Goal: Ask a question

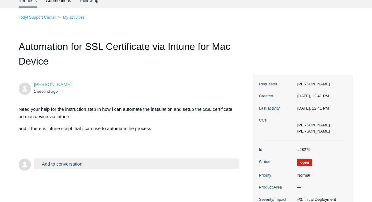
scroll to position [24, 0]
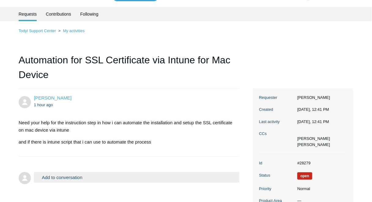
scroll to position [73, 0]
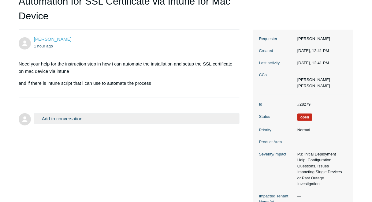
click at [130, 115] on button "Add to conversation" at bounding box center [136, 118] width 205 height 11
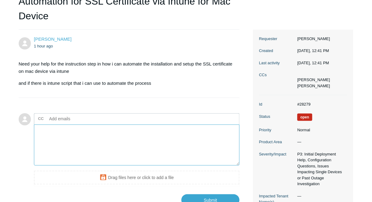
click at [92, 134] on textarea "Add your reply" at bounding box center [136, 144] width 205 height 41
paste textarea "Guardian_CA"
click at [90, 130] on textarea "Because i want to install the Guardian_CA" at bounding box center [136, 144] width 205 height 41
click at [151, 131] on textarea "Because i want to install the Todyl Guardian_CA" at bounding box center [136, 144] width 205 height 41
click at [84, 129] on textarea "Because i want to install the Todyl Guardian_CA" at bounding box center [136, 144] width 205 height 41
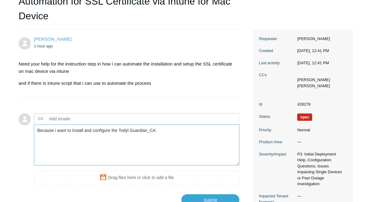
click at [159, 132] on textarea "Because i want to install and configure the Todyl Guardian_CA" at bounding box center [136, 144] width 205 height 41
click at [232, 131] on textarea "Because i want to install and configure the Todyl Guardian_CA on the mac device…" at bounding box center [136, 144] width 205 height 41
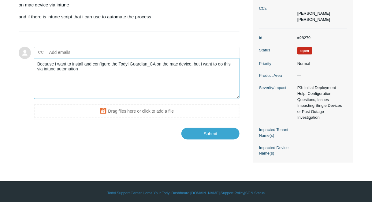
scroll to position [143, 0]
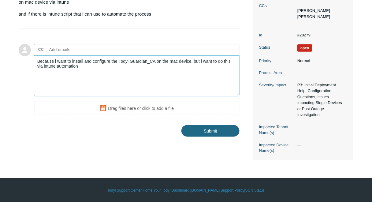
type textarea "Because i want to install and configure the Todyl Guardian_CA on the mac device…"
click at [225, 134] on input "Submit" at bounding box center [210, 131] width 58 height 12
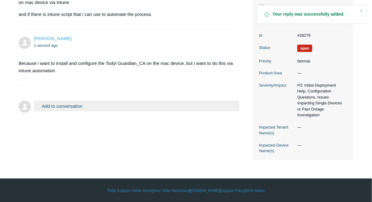
scroll to position [143, 0]
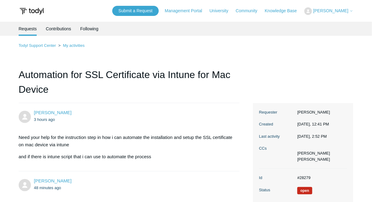
click at [114, 54] on div "Todyl Support Center My activities Automation for SSL Certificate via Intune fo…" at bounding box center [186, 172] width 335 height 261
